Goal: Find specific page/section: Find specific page/section

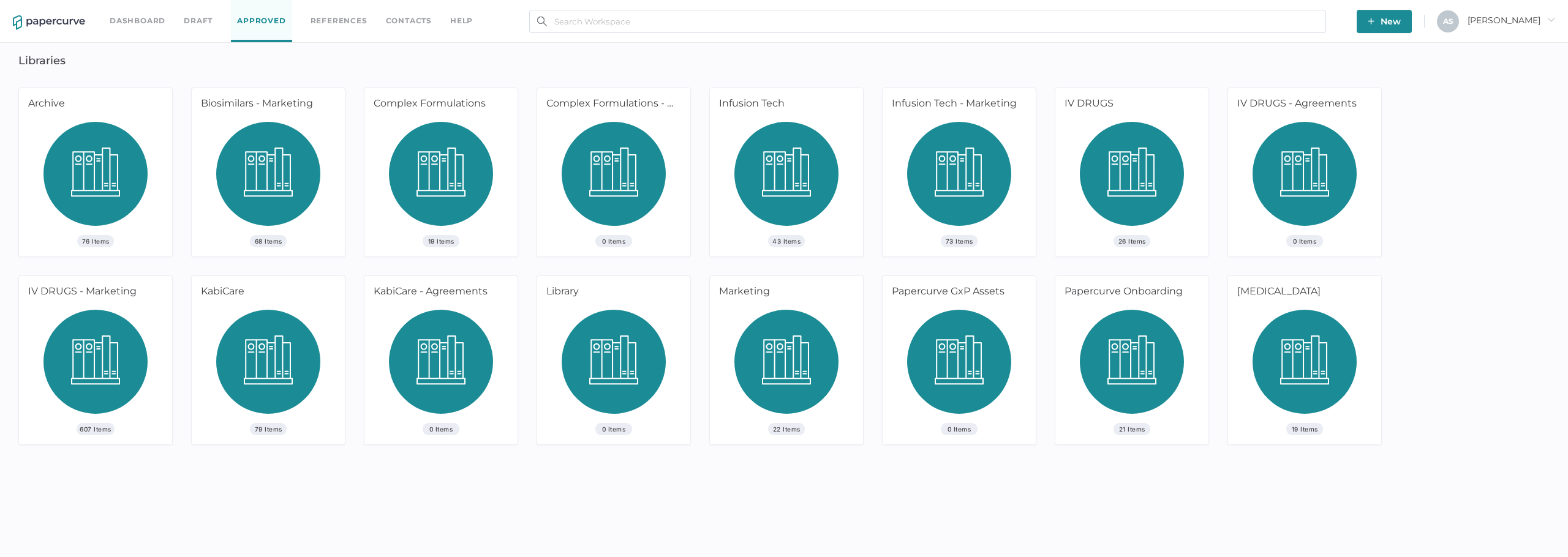
click at [122, 358] on img at bounding box center [96, 366] width 104 height 113
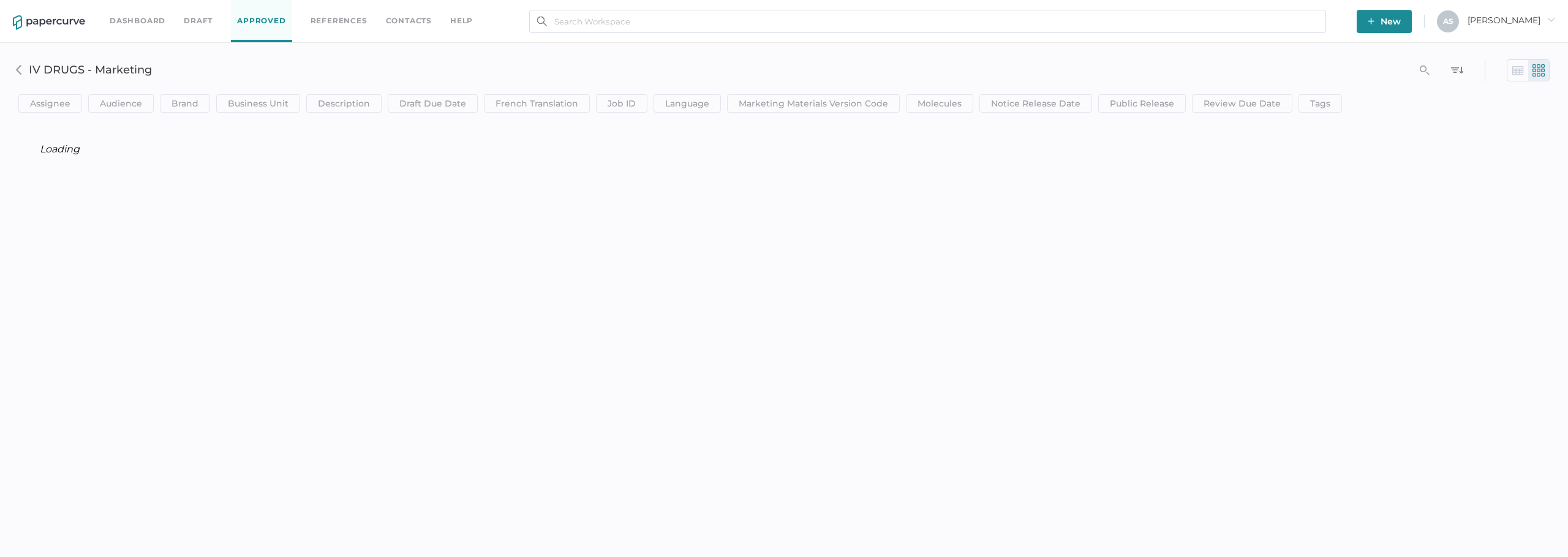
click at [893, 348] on div "Dashboard Draft Approved References Contacts help New A S Antonio arrow_right s…" at bounding box center [784, 278] width 1568 height 557
click at [763, 280] on div "Dashboard Draft Approved References Contacts help New A S Antonio arrow_right s…" at bounding box center [784, 278] width 1568 height 557
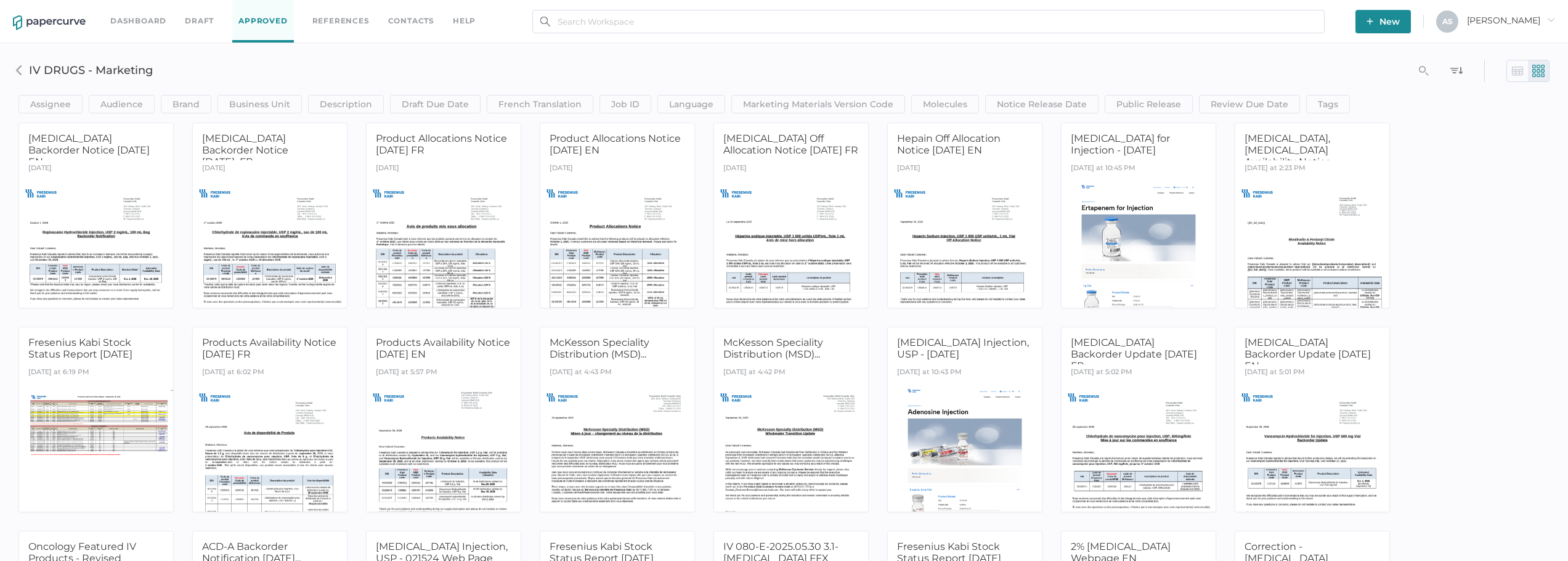
click at [1516, 71] on img at bounding box center [1517, 71] width 12 height 12
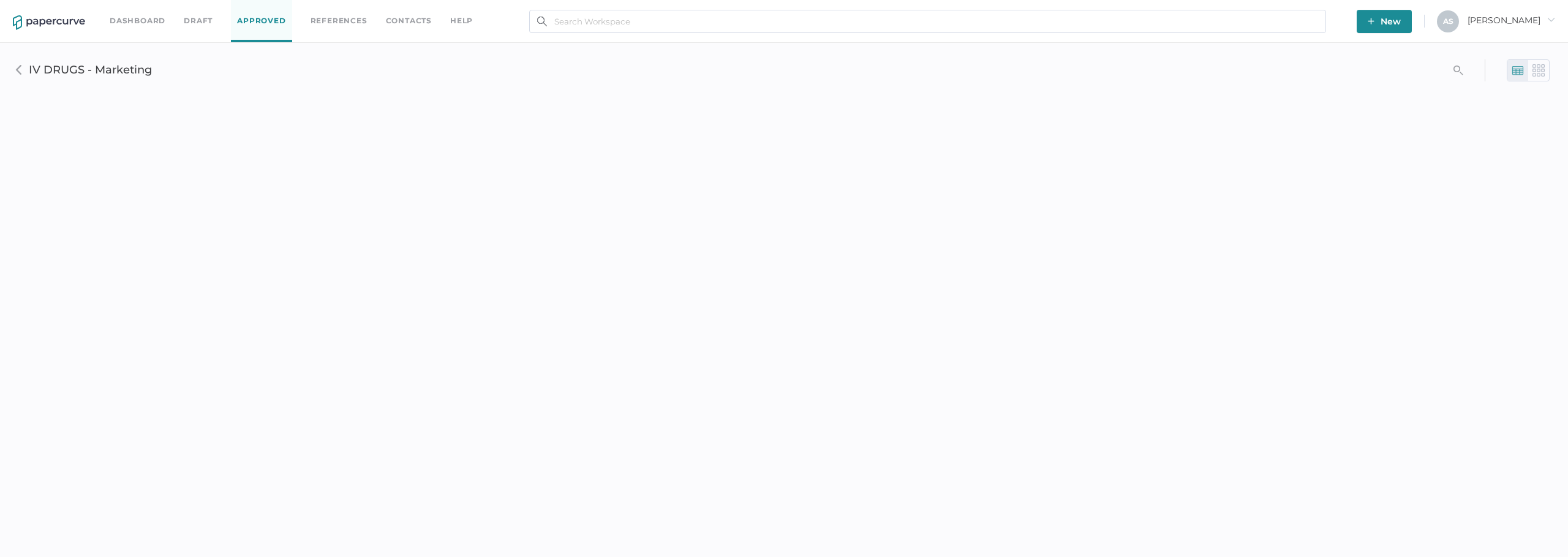
click at [1531, 70] on div at bounding box center [1539, 71] width 21 height 21
click at [1239, 245] on div "Dashboard Draft Approved References Contacts help New A S Antonio arrow_right s…" at bounding box center [784, 278] width 1568 height 557
click at [699, 291] on div "Dashboard Draft Approved References Contacts help New A S Antonio arrow_right s…" at bounding box center [784, 278] width 1568 height 557
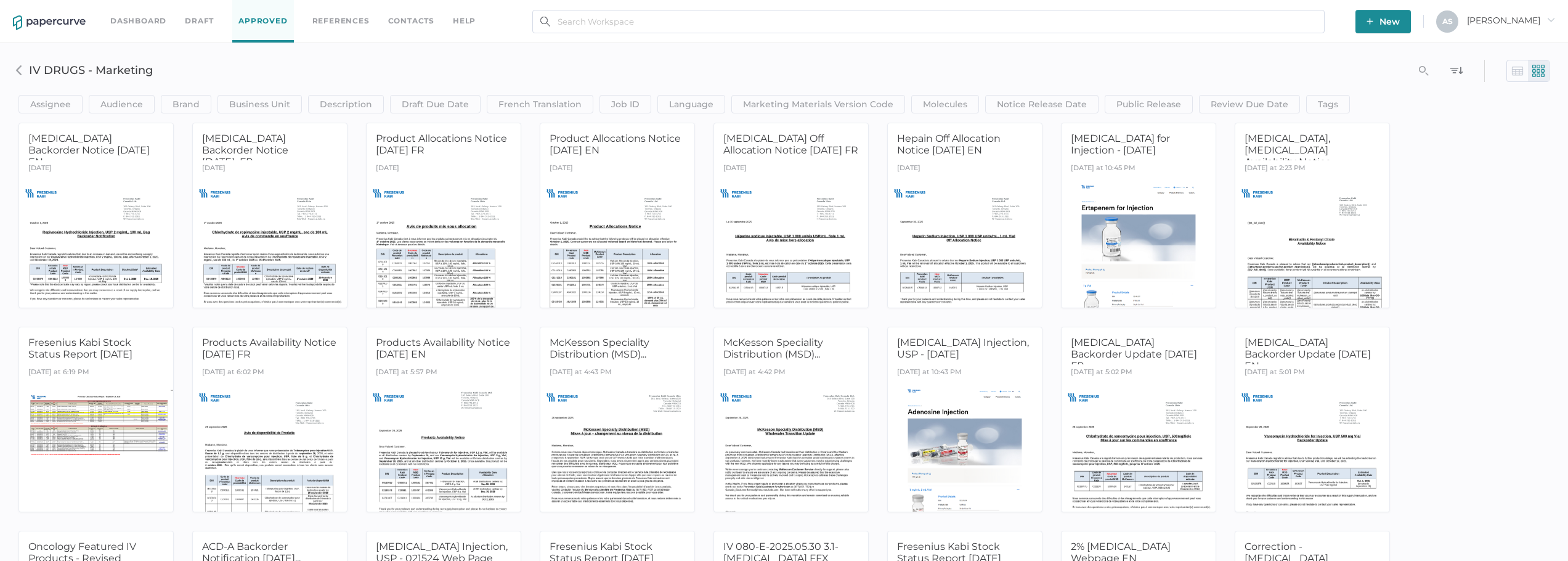
click at [1516, 72] on img at bounding box center [1517, 71] width 12 height 12
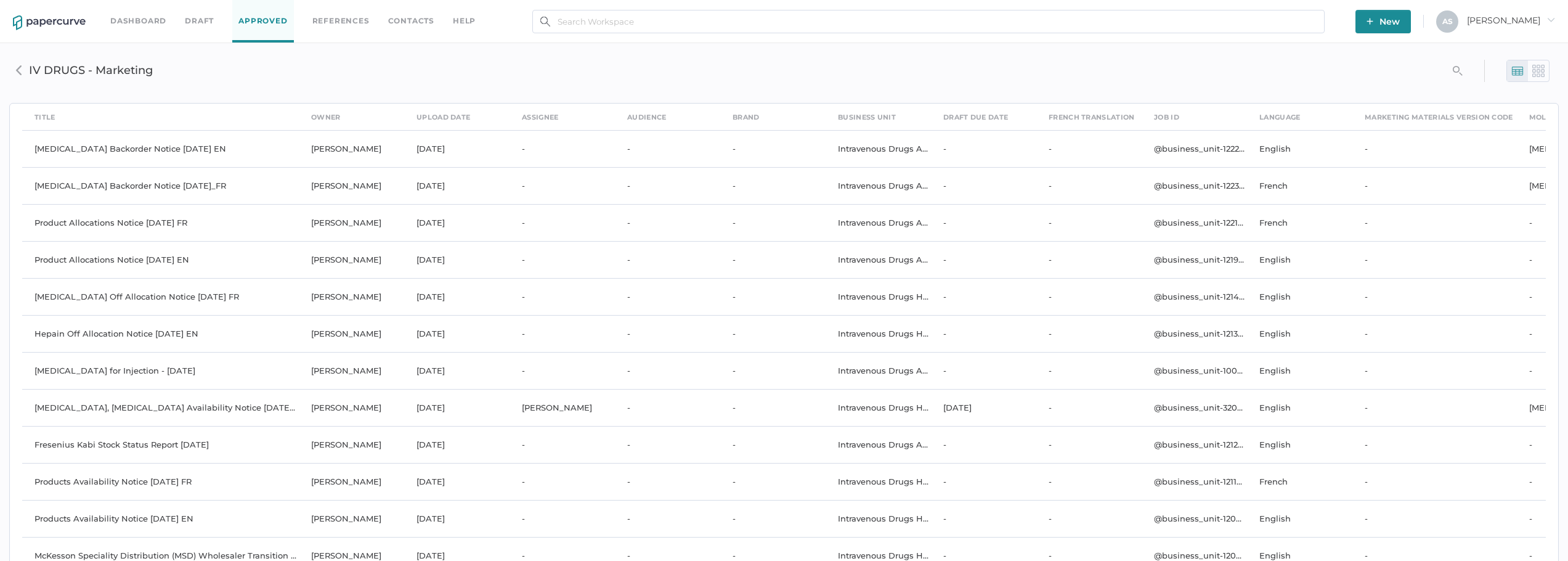
click at [1512, 18] on span "Antonio arrow_right" at bounding box center [1511, 20] width 88 height 11
click at [1479, 135] on span "Audit View" at bounding box center [1492, 141] width 104 height 23
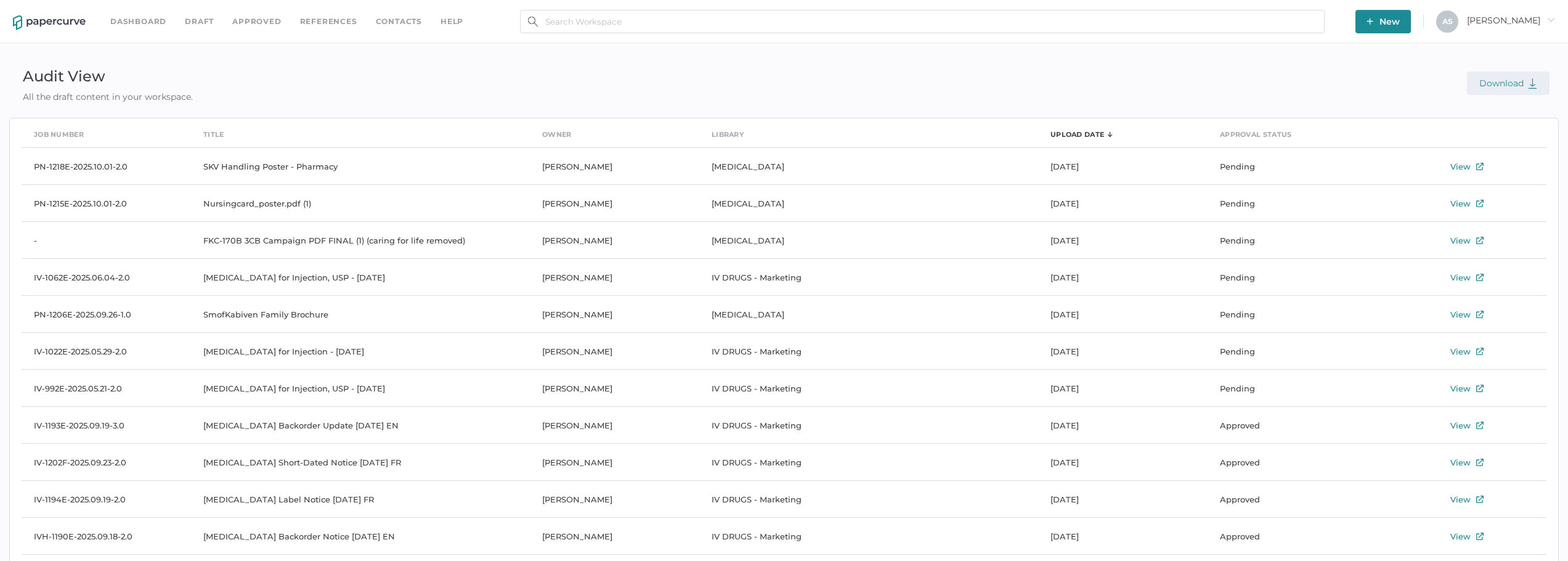
click at [1496, 78] on span "Download" at bounding box center [1508, 83] width 58 height 11
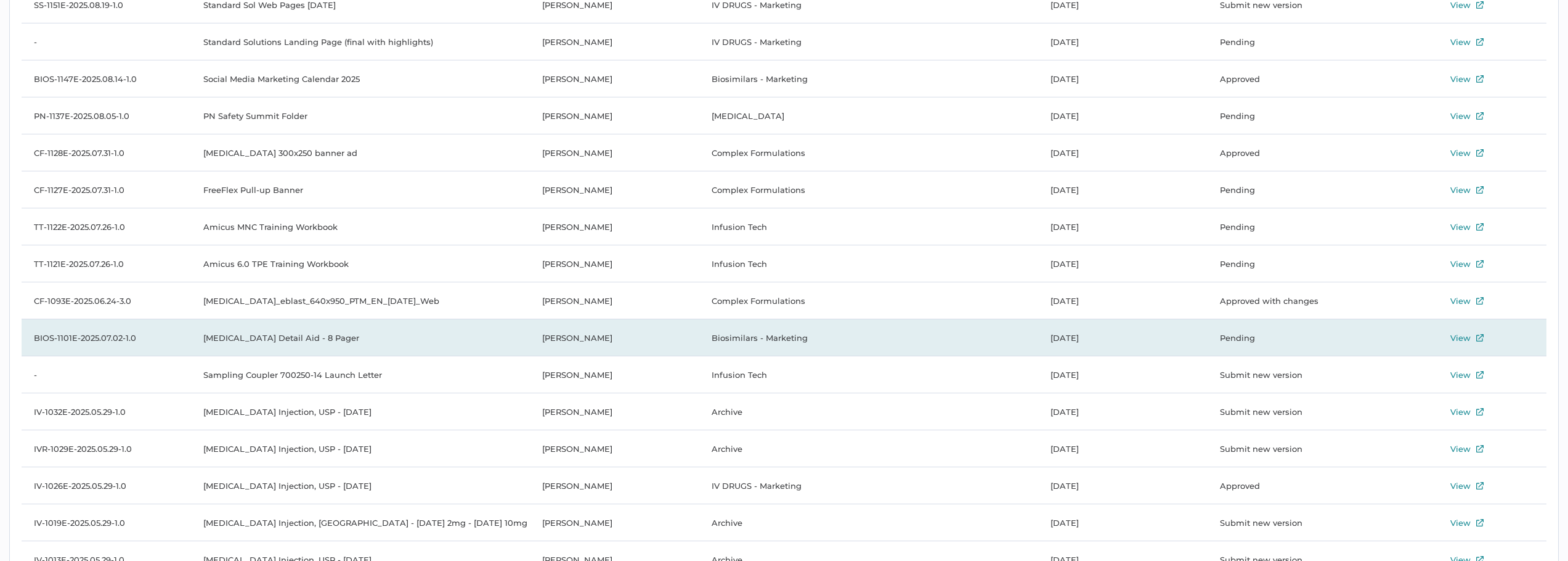
scroll to position [1011, 0]
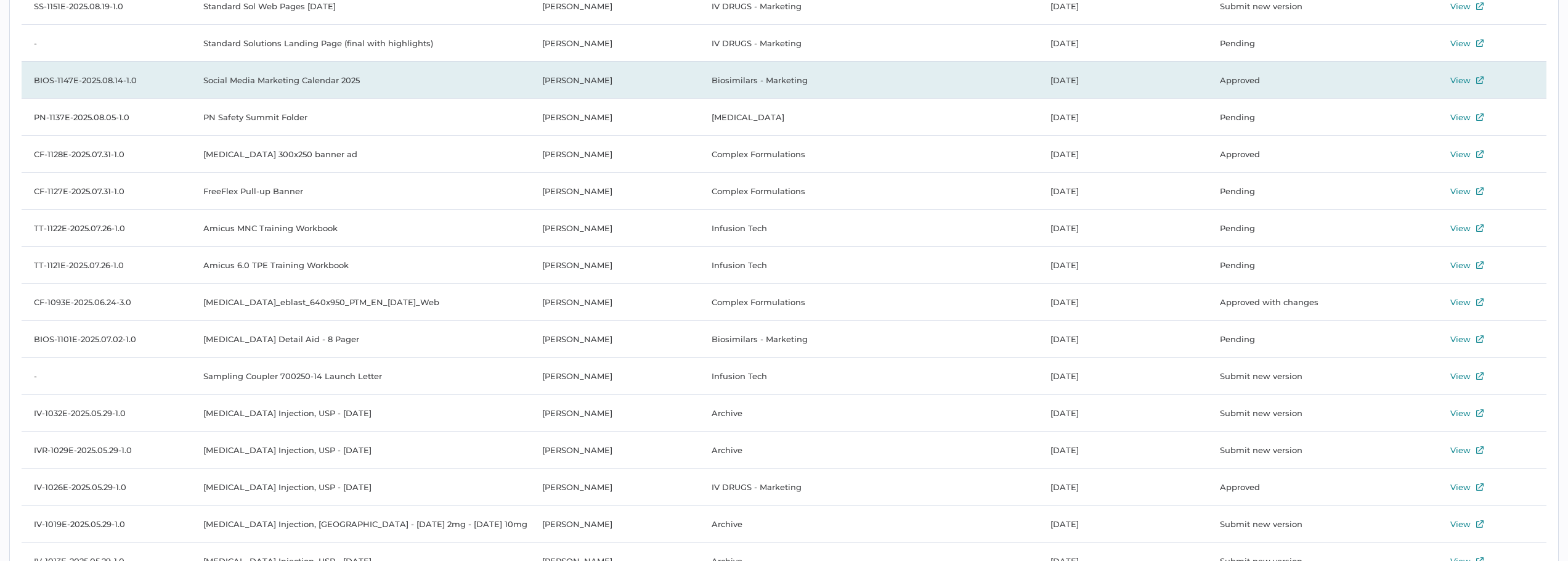
click at [1463, 77] on div "View" at bounding box center [1461, 80] width 20 height 15
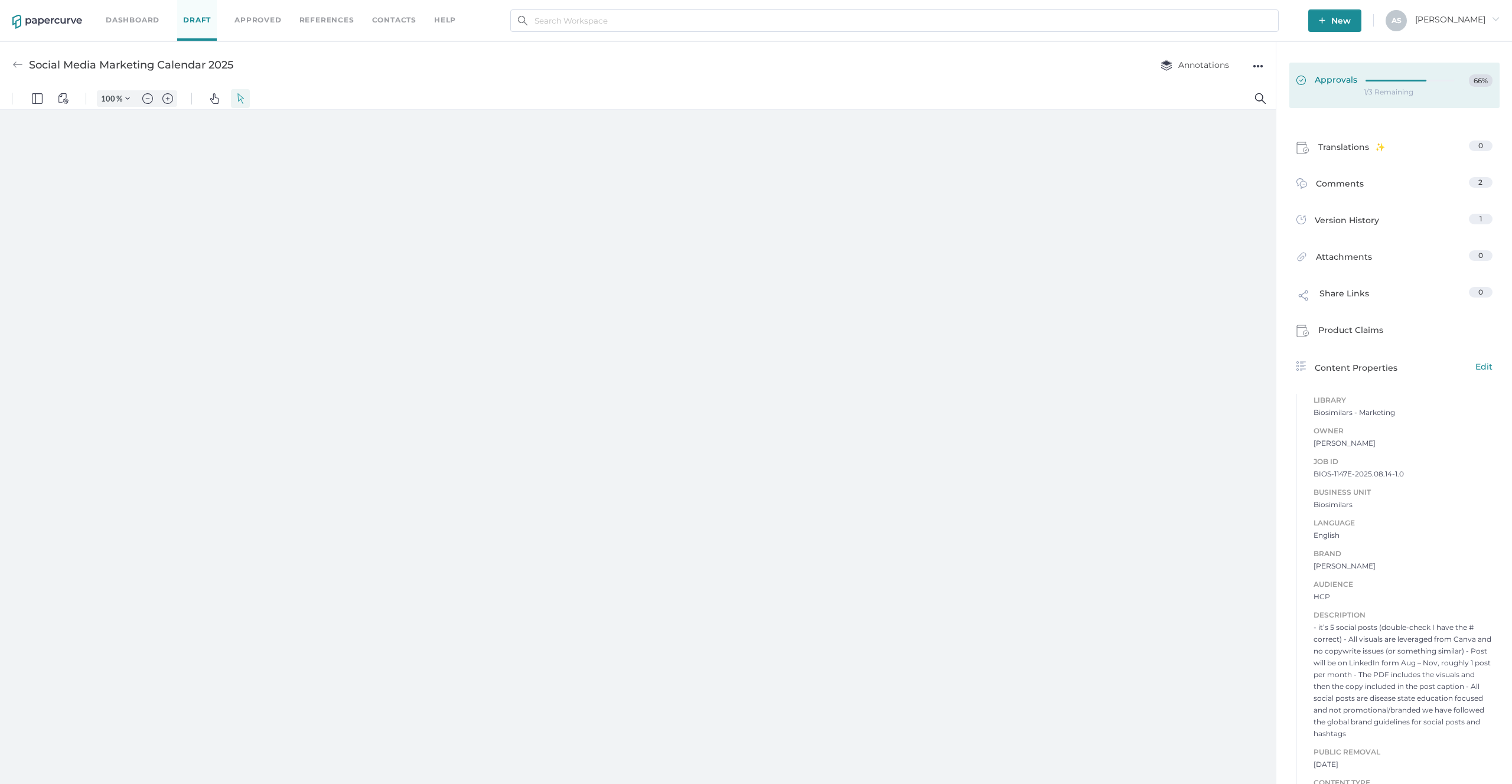
click at [1379, 102] on link "Approvals 66%" at bounding box center [1394, 85] width 210 height 46
type input "181"
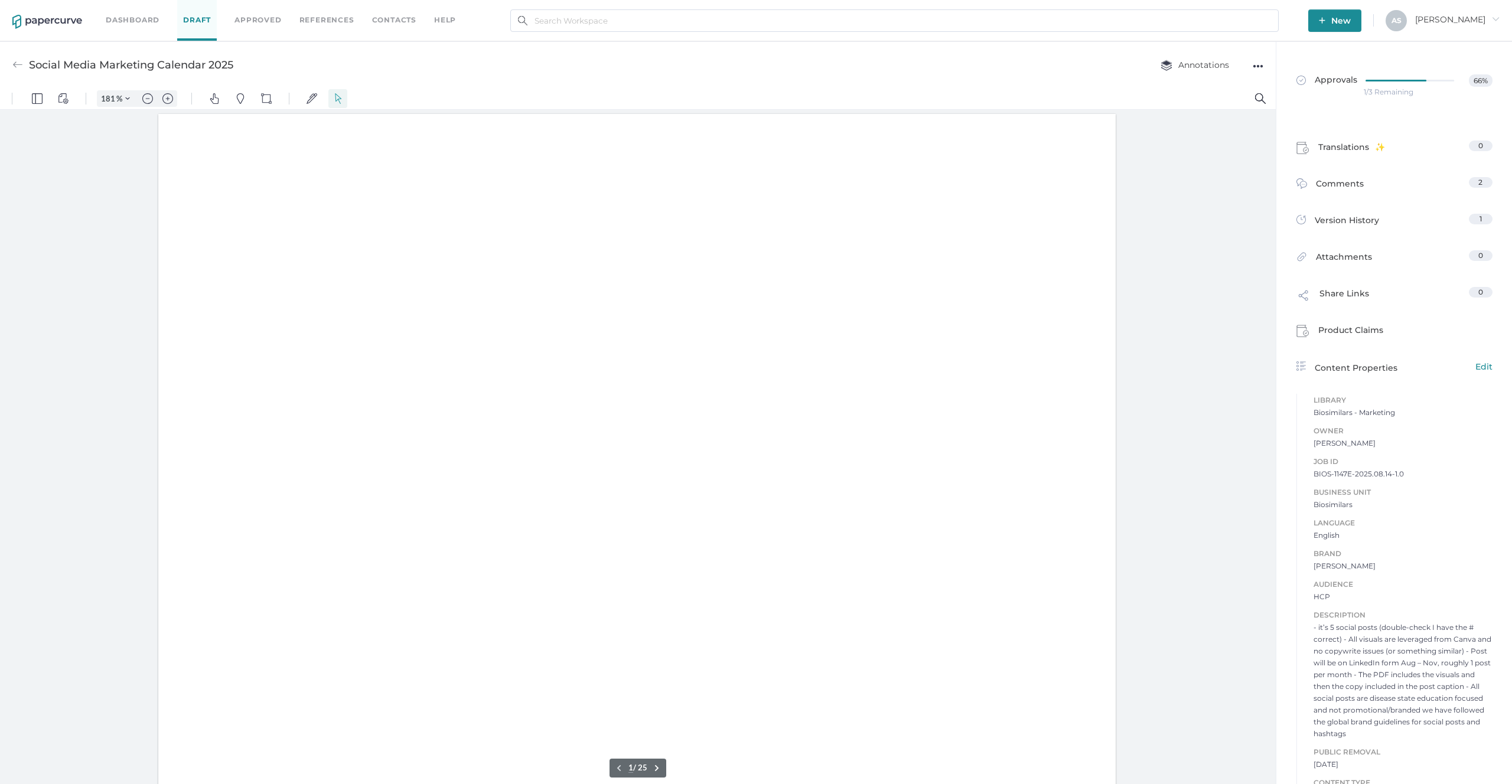
scroll to position [2, 0]
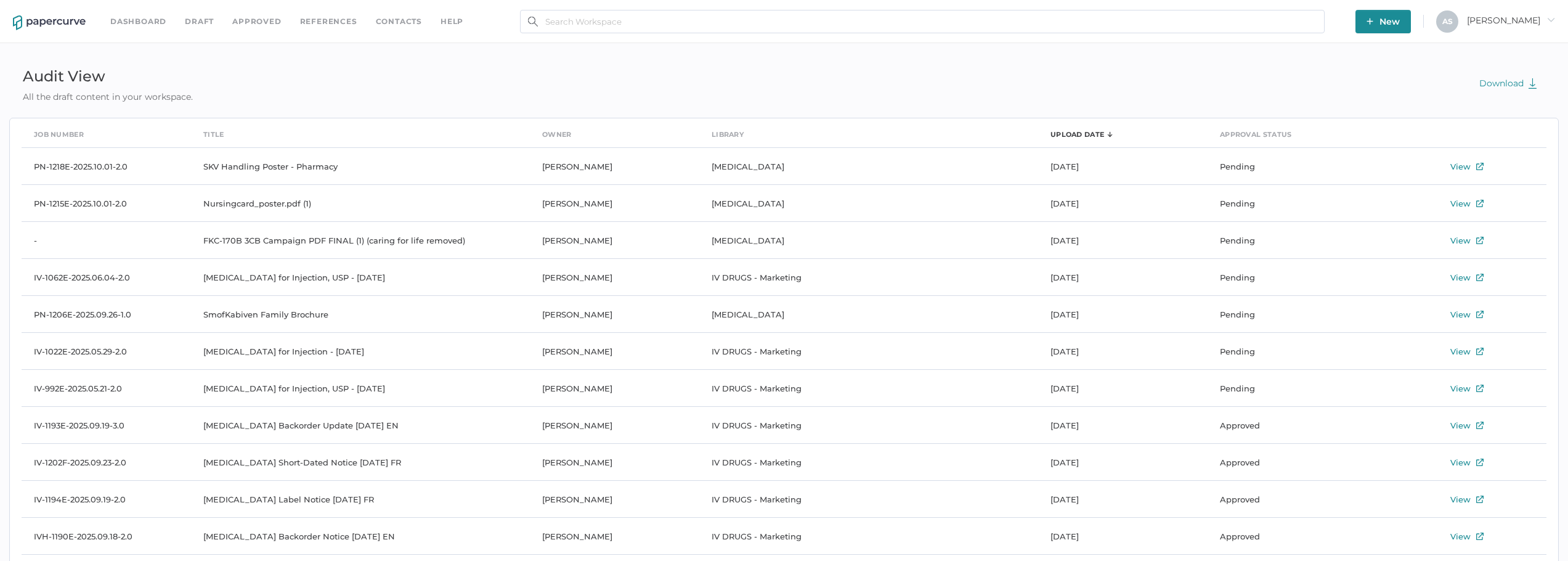
click at [269, 22] on link "Approved" at bounding box center [256, 22] width 49 height 14
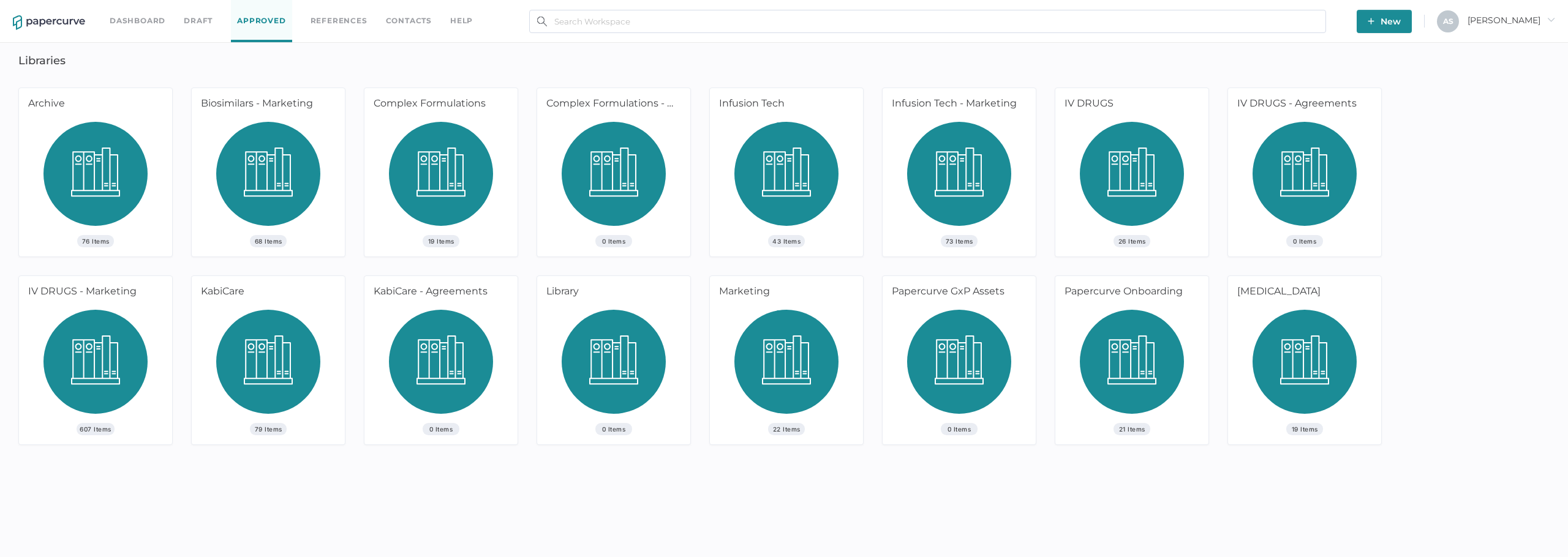
click at [151, 367] on div "607 Items" at bounding box center [95, 377] width 153 height 134
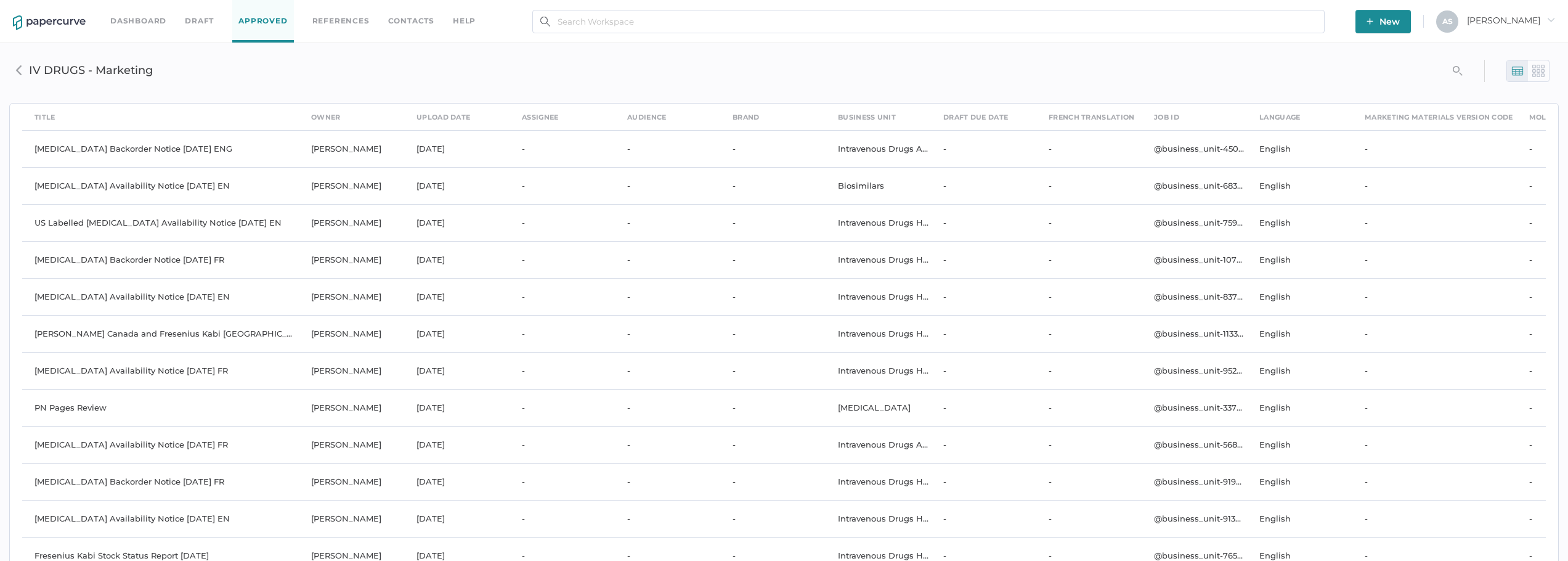
click at [1538, 77] on img at bounding box center [1538, 71] width 12 height 12
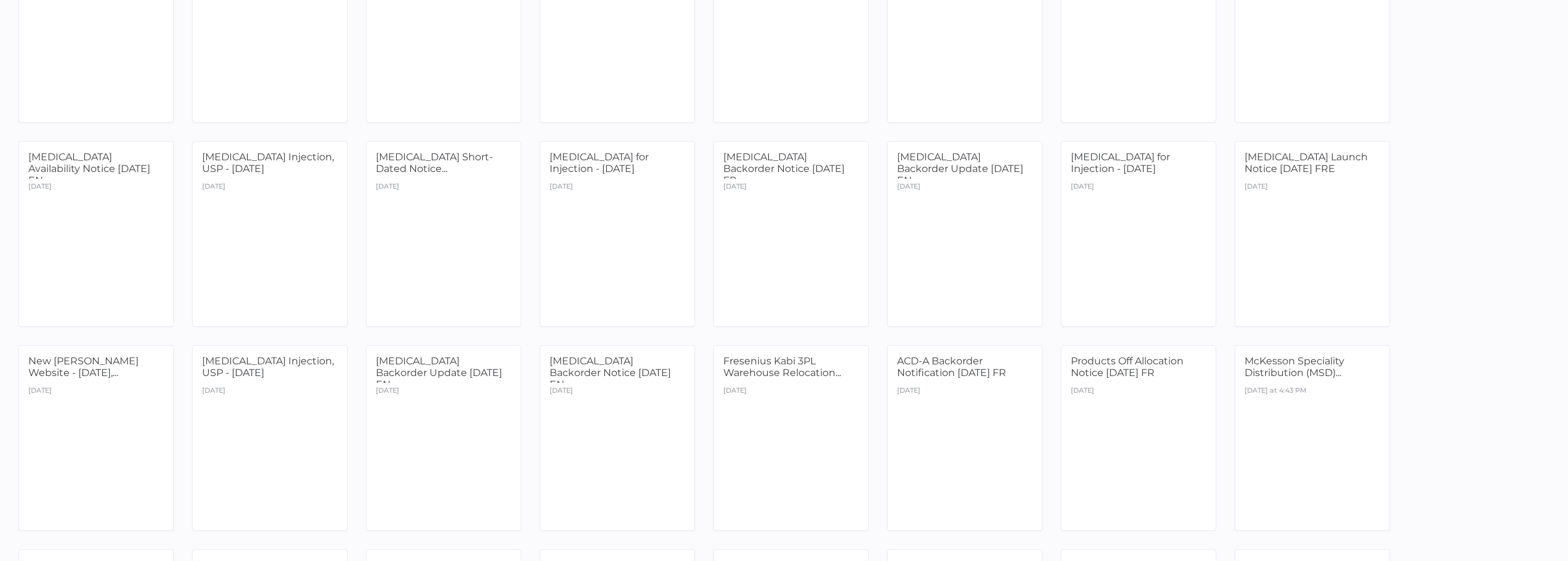
scroll to position [2077, 0]
